Goal: Task Accomplishment & Management: Manage account settings

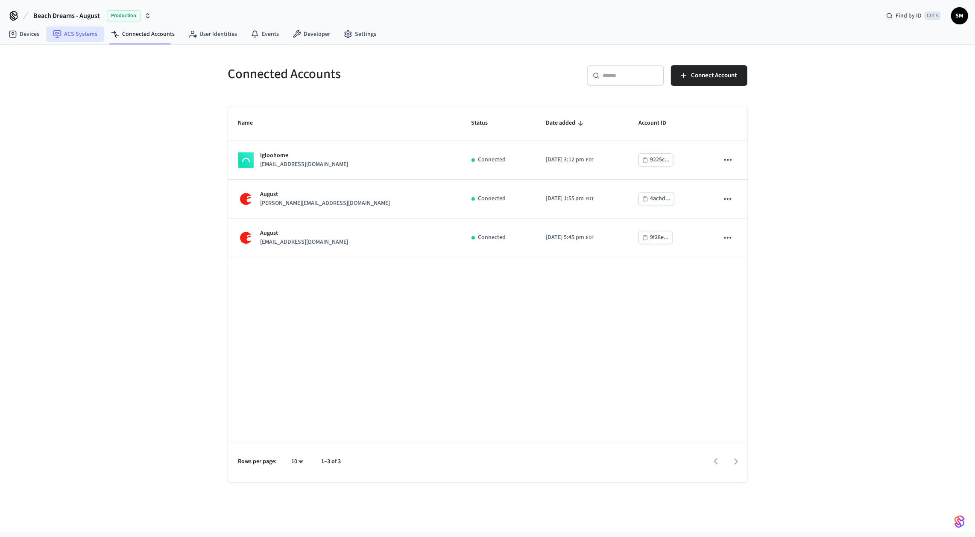
click at [60, 30] on icon at bounding box center [57, 34] width 9 height 9
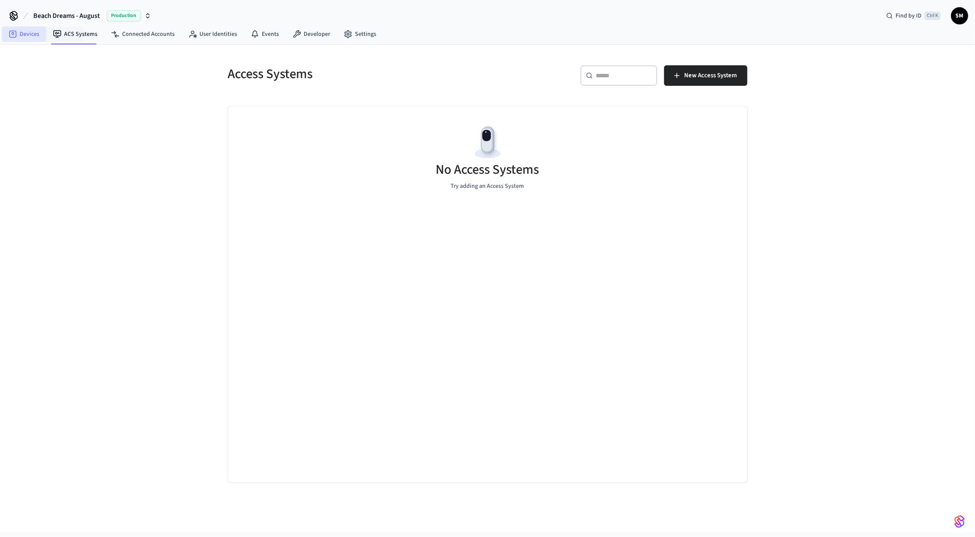
click at [19, 34] on link "Devices" at bounding box center [24, 33] width 44 height 15
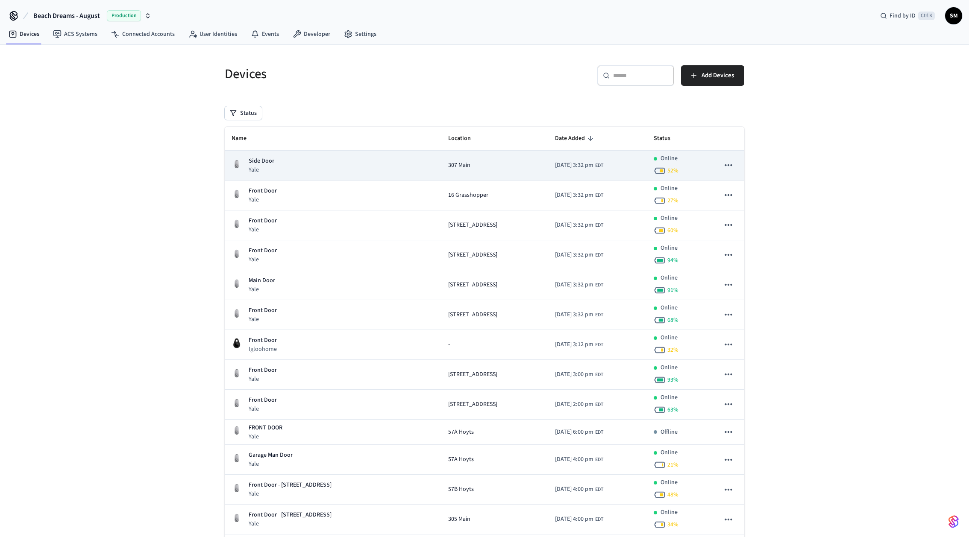
click at [735, 164] on button "sticky table" at bounding box center [728, 165] width 18 height 18
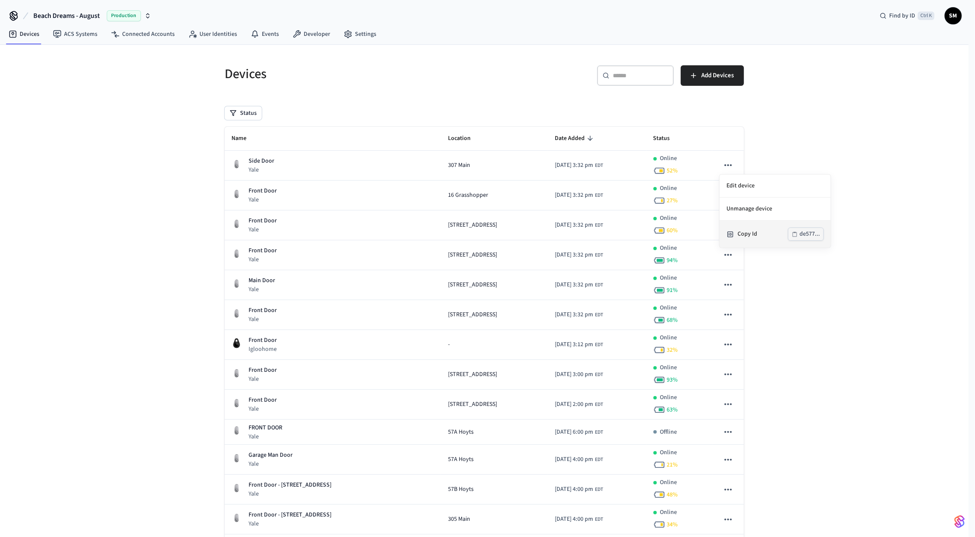
click at [799, 233] on button "de577..." at bounding box center [806, 234] width 36 height 13
click at [259, 164] on div at bounding box center [487, 268] width 975 height 537
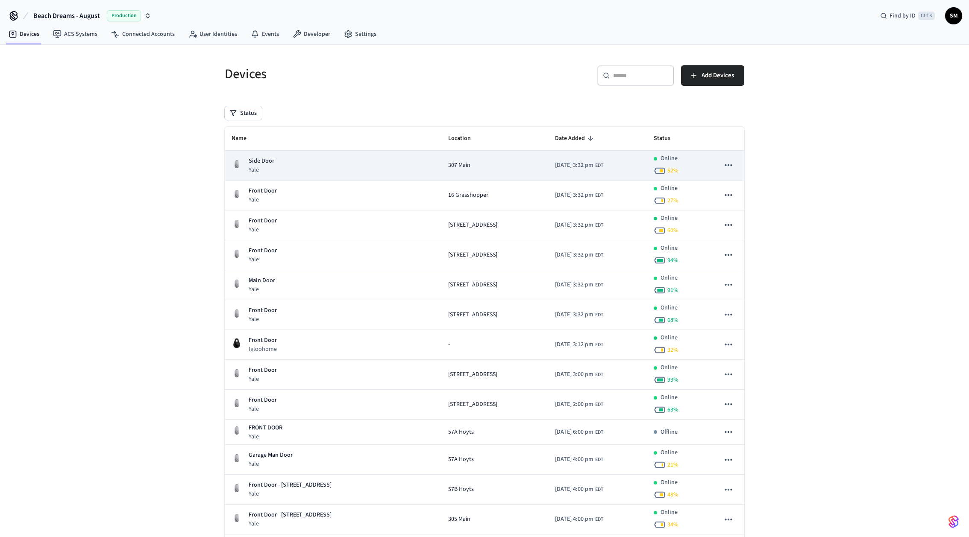
click at [260, 158] on p "Side Door" at bounding box center [262, 161] width 26 height 9
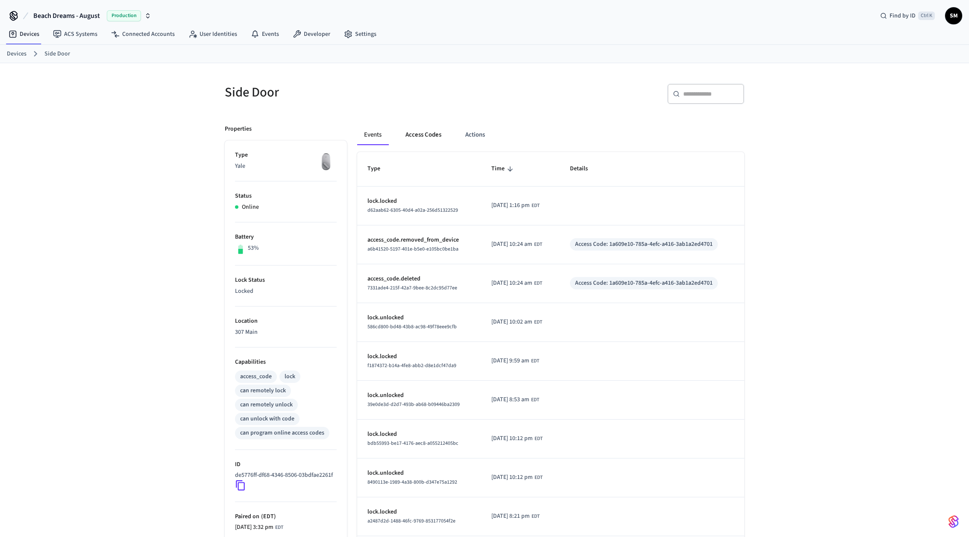
click at [414, 133] on button "Access Codes" at bounding box center [424, 135] width 50 height 21
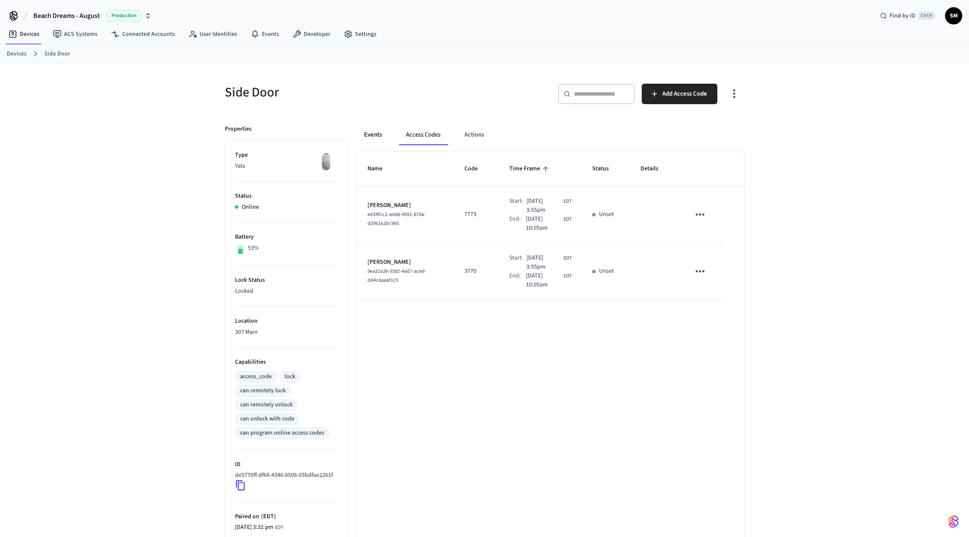
click at [376, 135] on button "Events" at bounding box center [373, 135] width 32 height 21
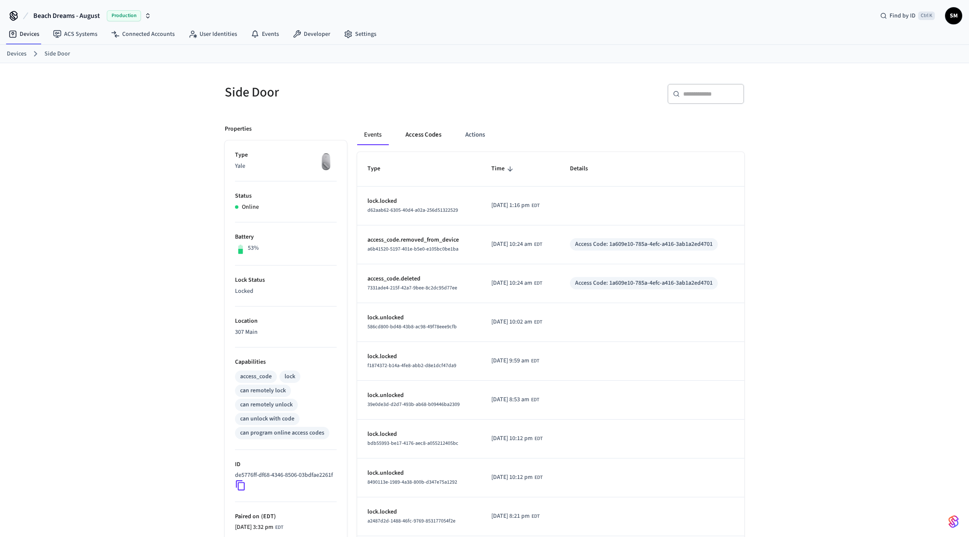
click at [410, 133] on button "Access Codes" at bounding box center [424, 135] width 50 height 21
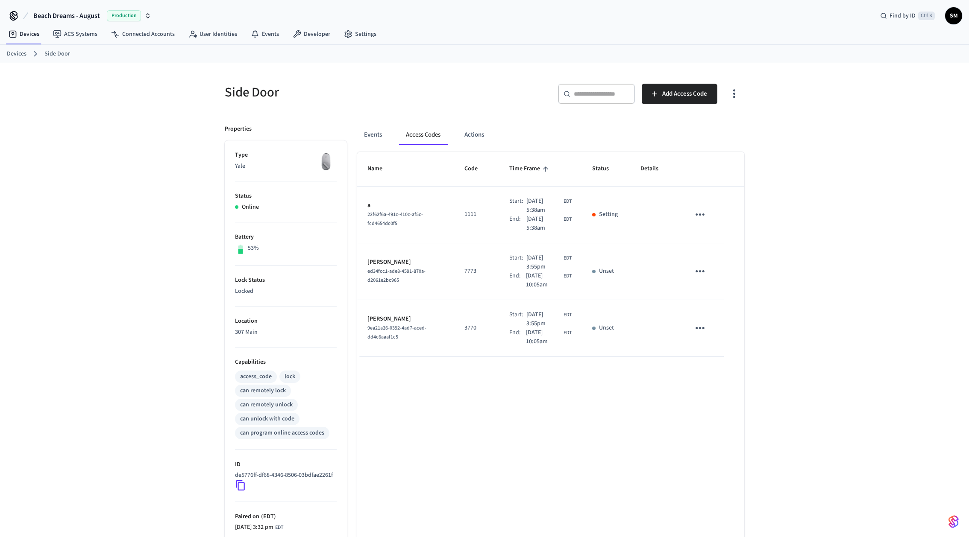
click at [696, 217] on icon "sticky table" at bounding box center [699, 214] width 13 height 13
click at [713, 261] on icon at bounding box center [710, 262] width 7 height 7
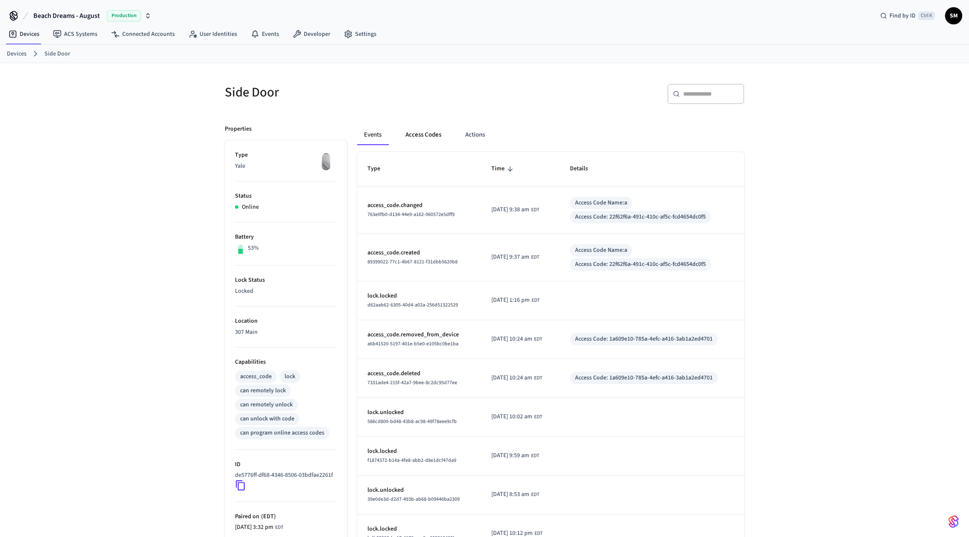
click at [429, 126] on button "Access Codes" at bounding box center [424, 135] width 50 height 21
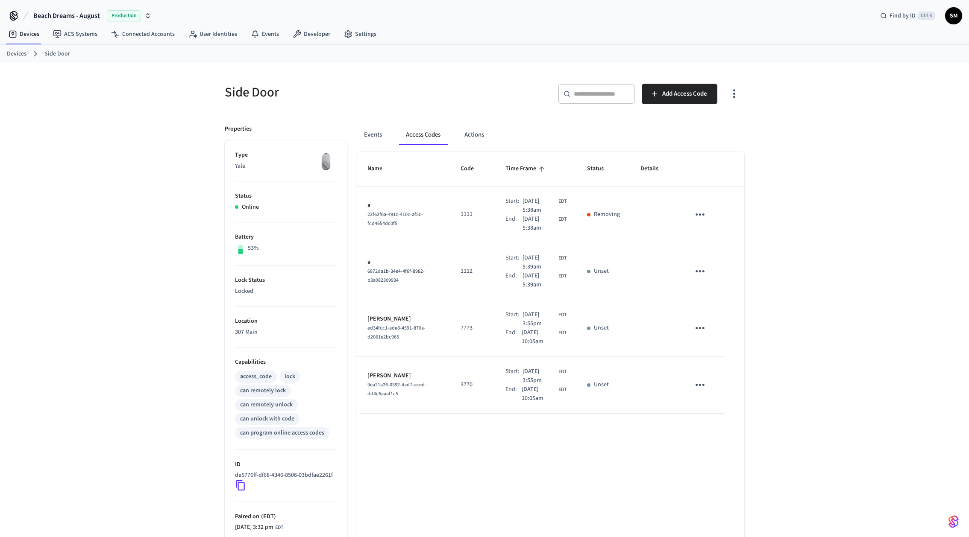
click at [695, 270] on icon "sticky table" at bounding box center [699, 271] width 13 height 13
click at [709, 321] on icon at bounding box center [710, 319] width 4 height 5
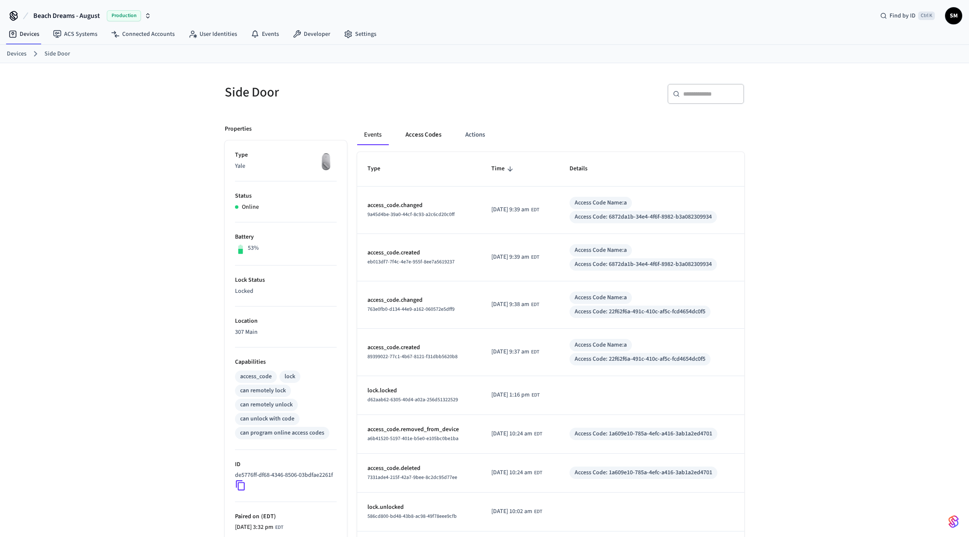
click at [414, 130] on button "Access Codes" at bounding box center [424, 135] width 50 height 21
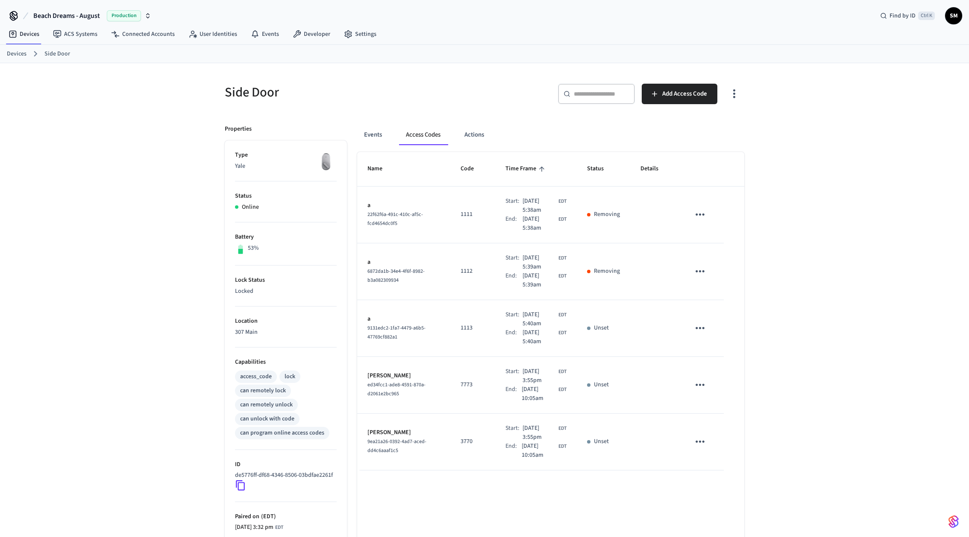
click at [701, 327] on icon "sticky table" at bounding box center [699, 328] width 13 height 13
click at [720, 378] on li "Delete" at bounding box center [720, 375] width 41 height 23
click at [703, 385] on icon "sticky table" at bounding box center [699, 385] width 9 height 2
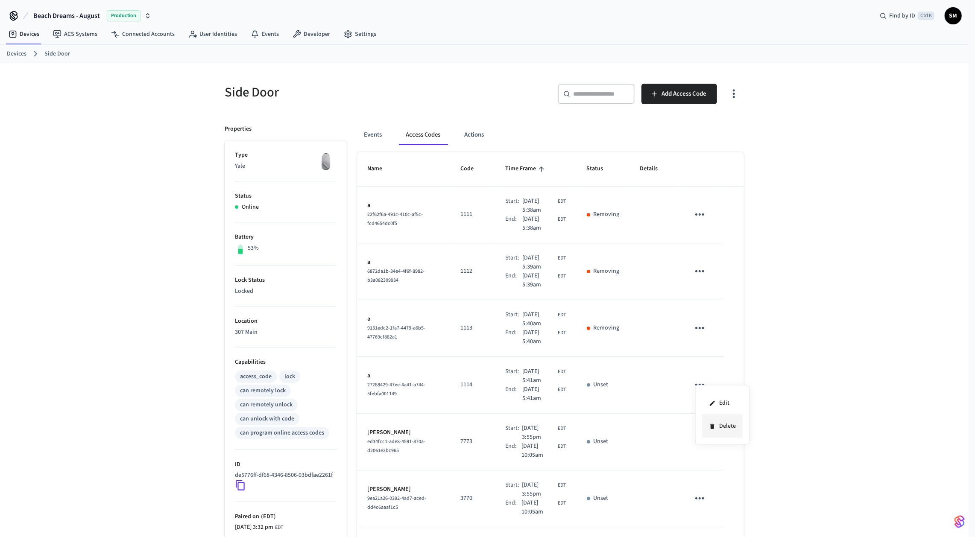
click at [717, 425] on li "Delete" at bounding box center [722, 426] width 41 height 23
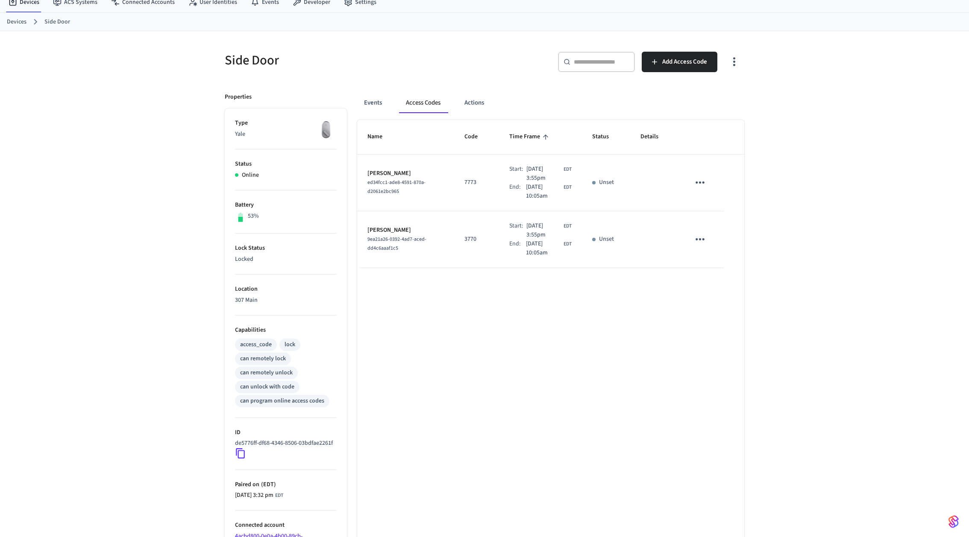
scroll to position [94, 0]
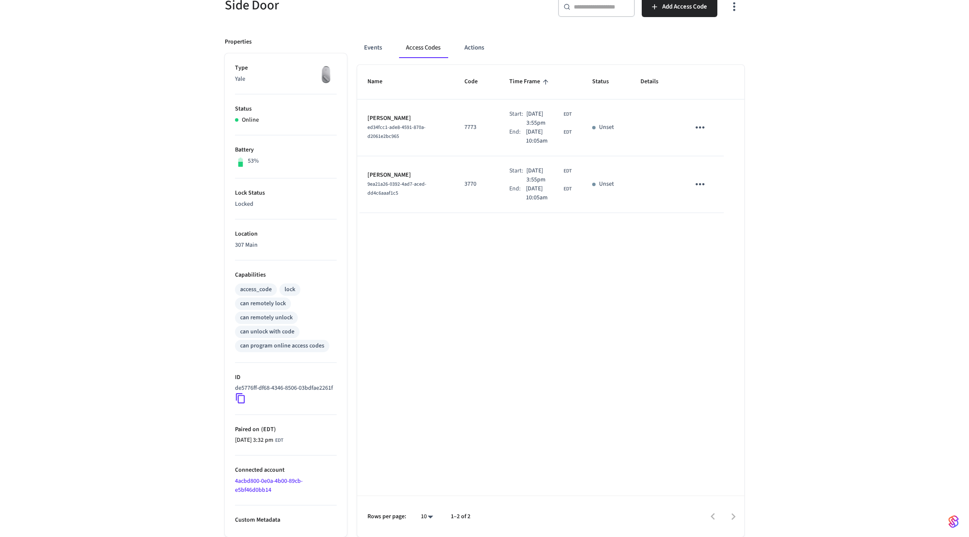
click at [265, 516] on li "Custom Metadata" at bounding box center [286, 515] width 102 height 19
click at [263, 520] on p "Custom Metadata" at bounding box center [286, 520] width 102 height 9
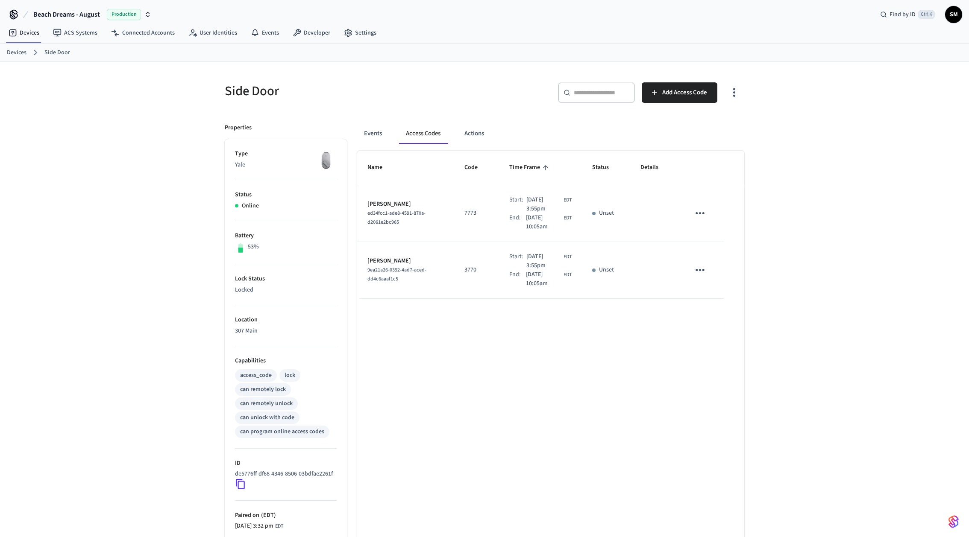
scroll to position [0, 0]
click at [722, 86] on div "​ ​ Add Access Code" at bounding box center [617, 97] width 255 height 27
click at [730, 88] on icon "button" at bounding box center [733, 93] width 13 height 13
click at [368, 134] on div at bounding box center [487, 268] width 975 height 537
click at [368, 134] on button "Events" at bounding box center [373, 135] width 32 height 21
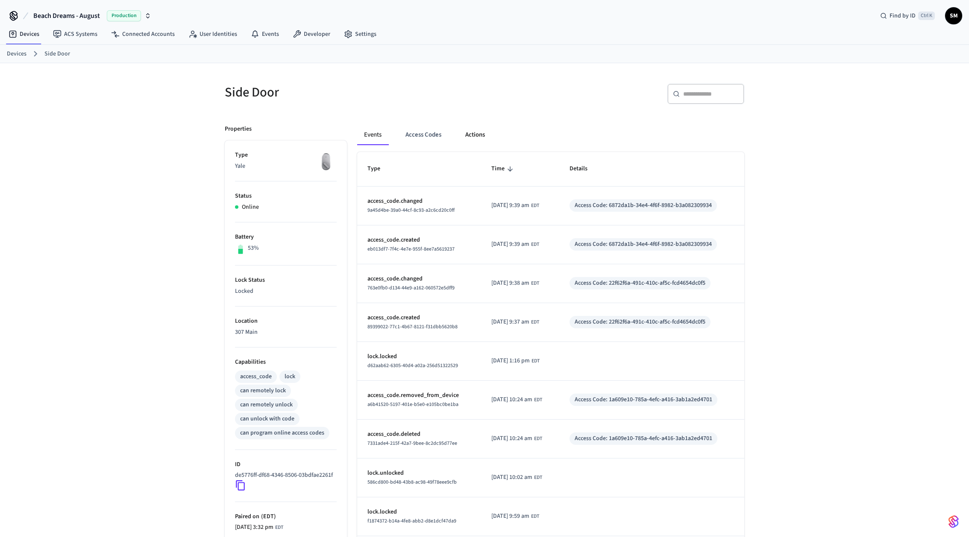
click at [489, 142] on button "Actions" at bounding box center [474, 135] width 33 height 21
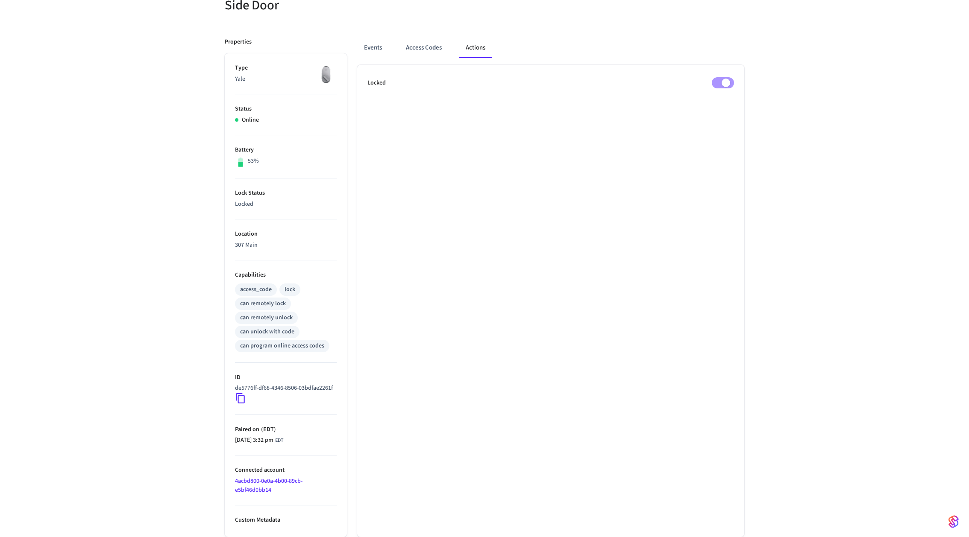
scroll to position [94, 0]
click at [371, 41] on button "Events" at bounding box center [373, 48] width 32 height 21
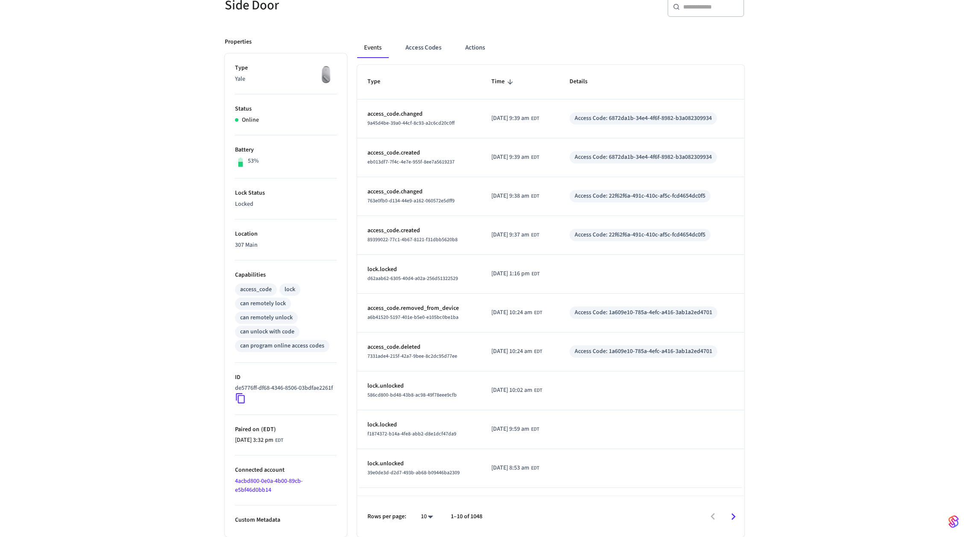
click at [262, 486] on link "4acbd800-0e0a-4b00-89cb-e5bf46d0bb14" at bounding box center [268, 486] width 67 height 18
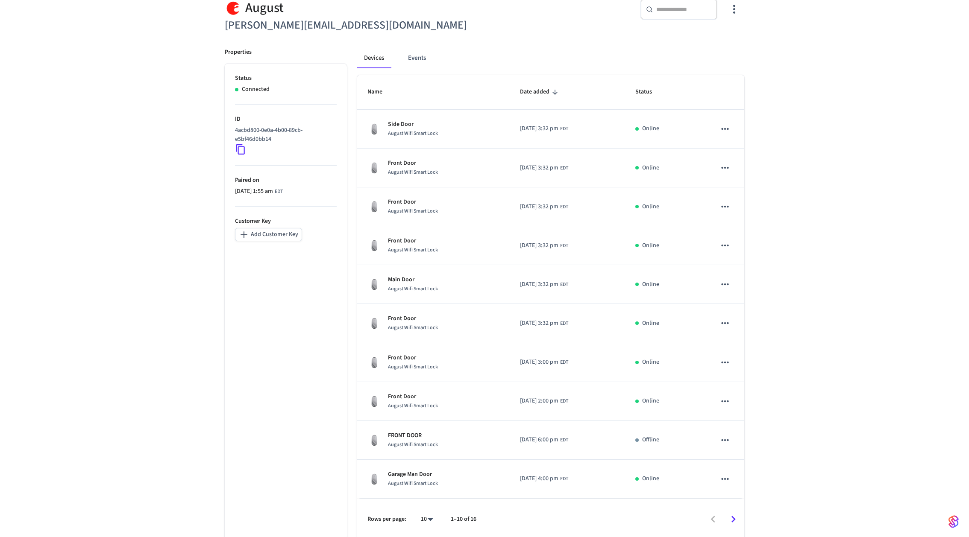
scroll to position [85, 0]
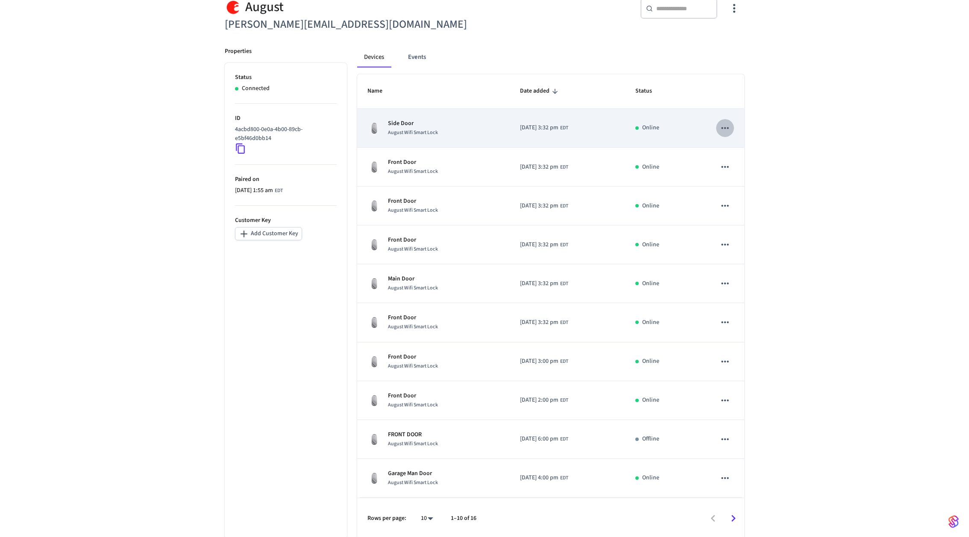
click at [727, 123] on icon "sticky table" at bounding box center [724, 128] width 11 height 11
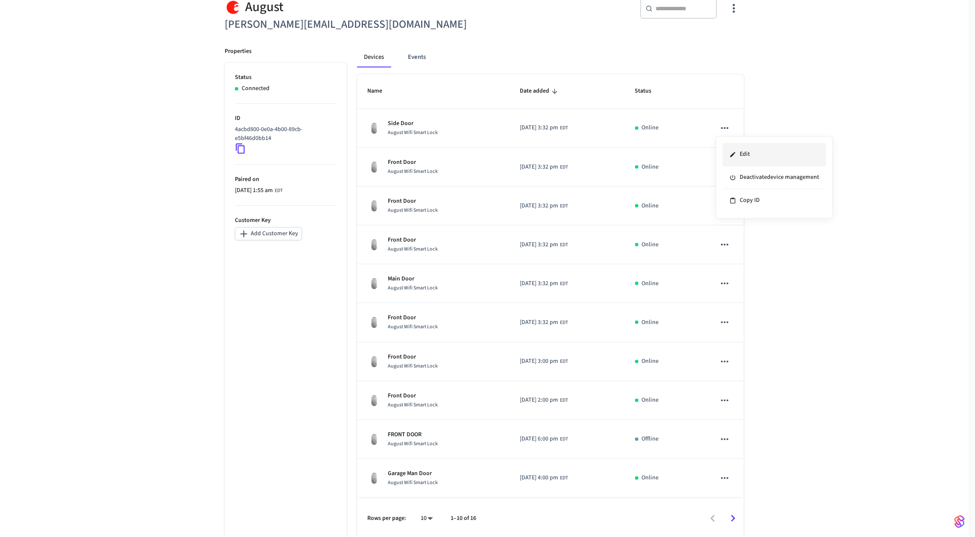
click at [743, 150] on li "Edit" at bounding box center [774, 154] width 103 height 23
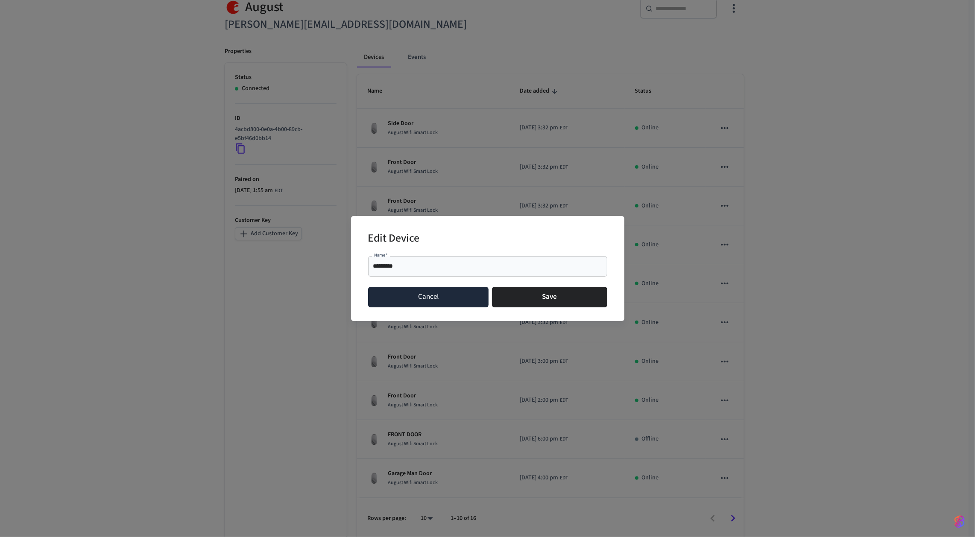
click at [425, 299] on button "Cancel" at bounding box center [428, 297] width 121 height 21
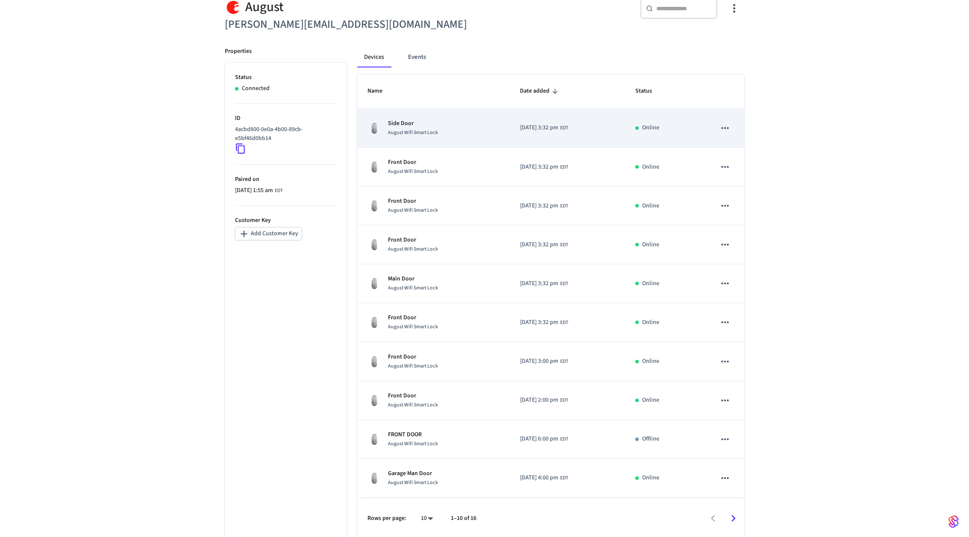
click at [408, 129] on span "August Wifi Smart Lock" at bounding box center [413, 132] width 50 height 7
